Goal: Find specific page/section: Find specific page/section

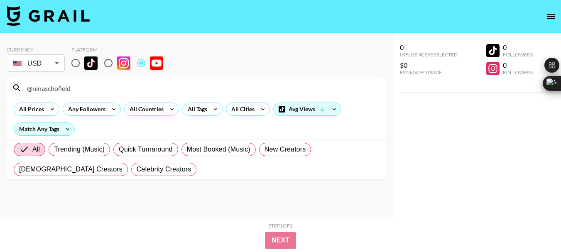
click at [54, 89] on input "@ninaschofield" at bounding box center [201, 87] width 359 height 13
type input "@BRISxLIFE"
click at [49, 88] on input "@BRISxLIFE" at bounding box center [201, 87] width 359 height 13
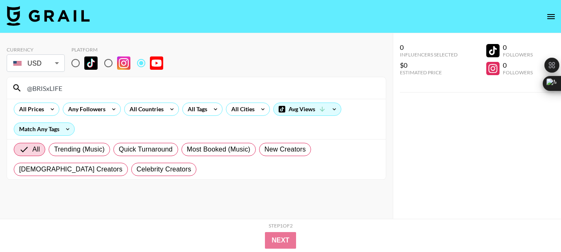
click at [49, 88] on input "@BRISxLIFE" at bounding box center [201, 87] width 359 height 13
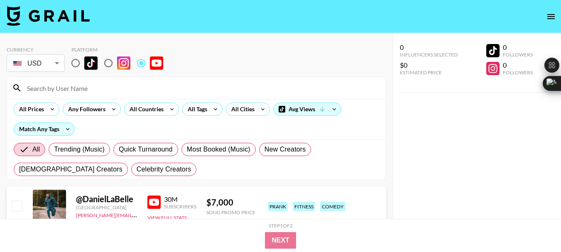
paste input "@Sebastine"
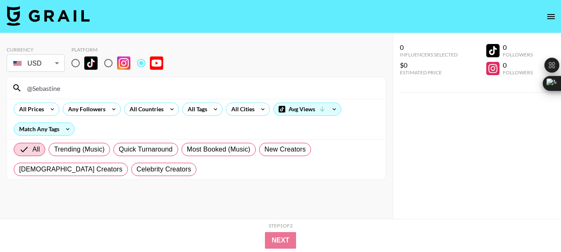
type input "@Sebastine"
click at [49, 86] on input "@Sebastine" at bounding box center [201, 87] width 359 height 13
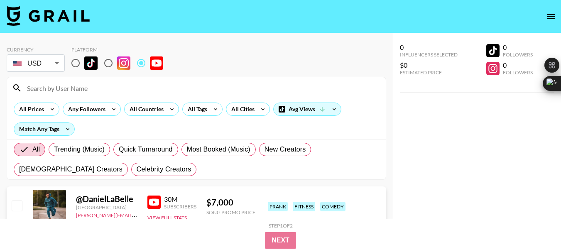
paste input "@JalopyBungus"
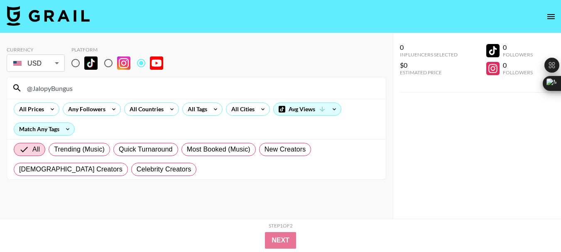
type input "@JalopyBungus"
click at [44, 86] on input "@JalopyBungus" at bounding box center [201, 87] width 359 height 13
drag, startPoint x: 44, startPoint y: 86, endPoint x: 41, endPoint y: 76, distance: 9.9
click at [44, 86] on input "@JalopyBungus" at bounding box center [201, 87] width 359 height 13
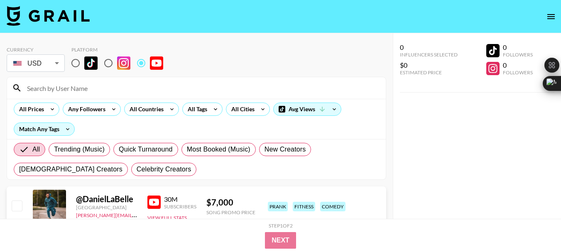
paste input "@vladtv"
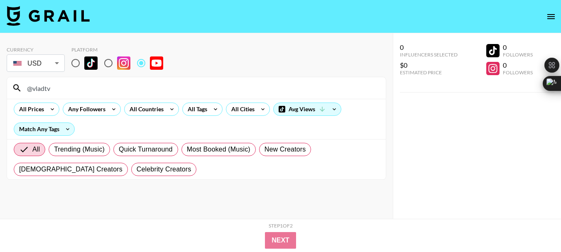
type input "@vladtv"
click at [40, 89] on input "@vladtv" at bounding box center [201, 87] width 359 height 13
click at [39, 89] on input "@vladtv" at bounding box center [201, 87] width 359 height 13
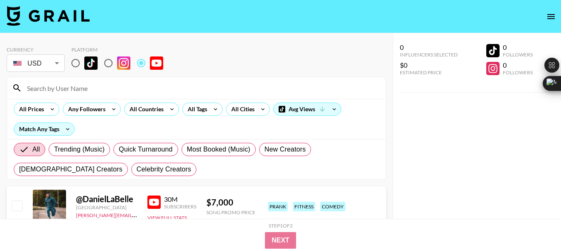
paste input "@YeaImStacie"
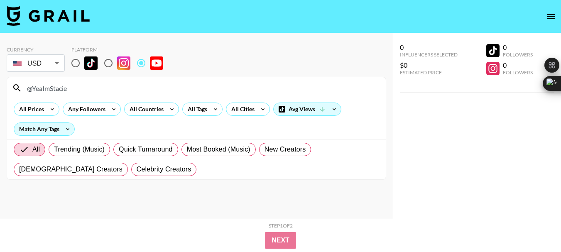
type input "@YeaImStacie"
click at [51, 89] on input "@YeaImStacie" at bounding box center [201, 87] width 359 height 13
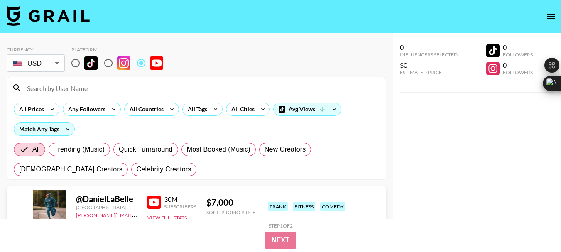
paste input "@PACHoops"
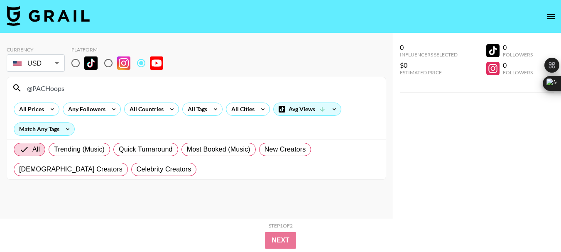
type input "@PACHoops"
click at [61, 89] on input "@PACHoops" at bounding box center [201, 87] width 359 height 13
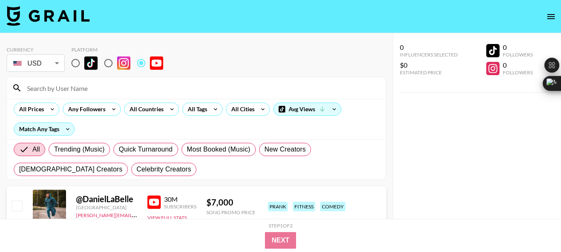
paste input "@ChizPlays"
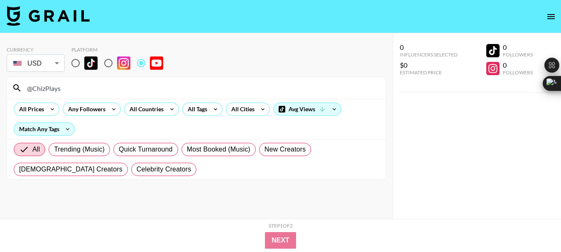
type input "@ChizPlays"
